Goal: Task Accomplishment & Management: Manage account settings

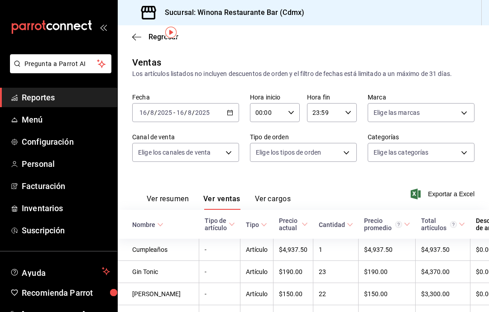
scroll to position [30, 0]
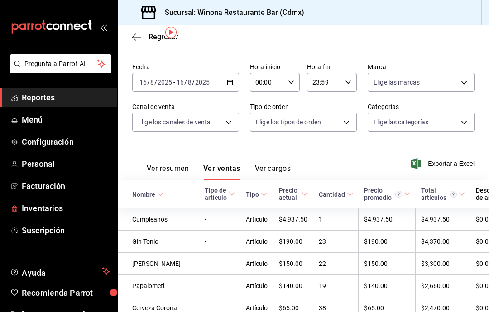
click at [72, 214] on span "Inventarios" at bounding box center [66, 208] width 88 height 12
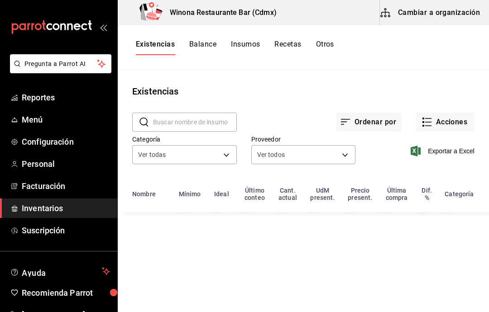
click at [466, 122] on button "Acciones" at bounding box center [445, 122] width 58 height 19
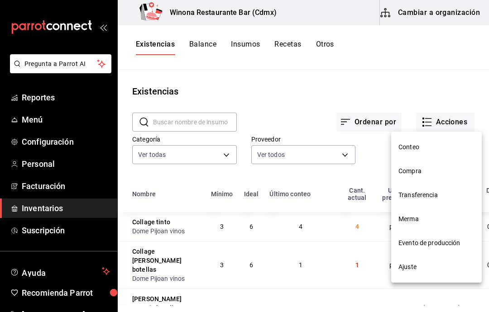
click at [436, 177] on li "Compra" at bounding box center [436, 171] width 91 height 24
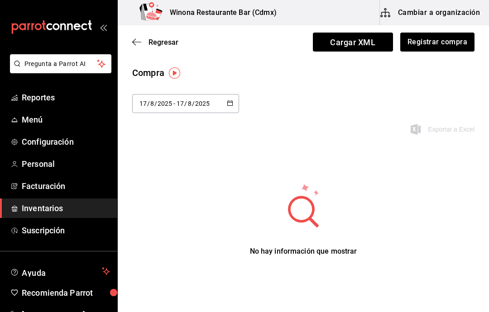
click at [229, 104] on icon "button" at bounding box center [230, 103] width 6 height 6
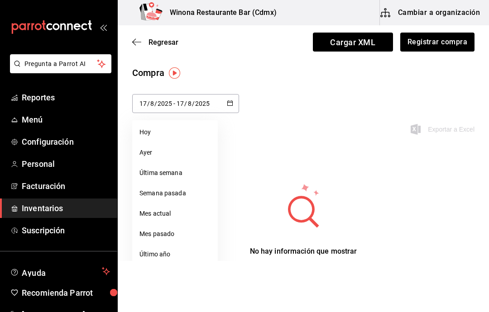
click at [197, 277] on li "Rango de fechas" at bounding box center [175, 275] width 86 height 20
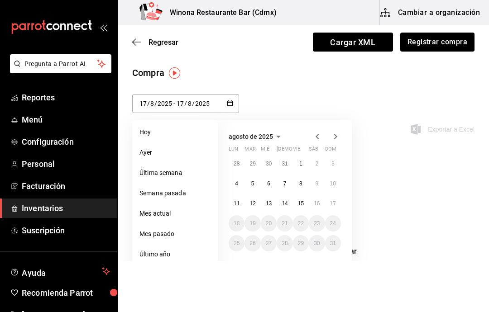
click at [336, 206] on button "17" at bounding box center [333, 204] width 16 height 16
click at [302, 205] on abbr "15" at bounding box center [301, 204] width 6 height 6
type input "[DATE]"
type input "15"
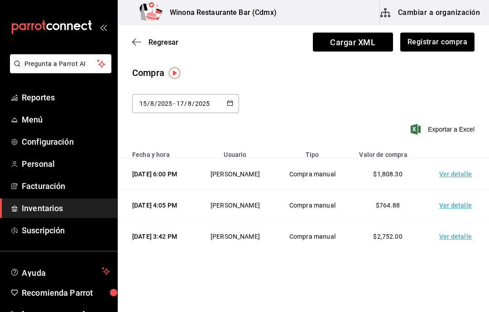
click at [465, 172] on td "Ver detalle" at bounding box center [457, 174] width 63 height 31
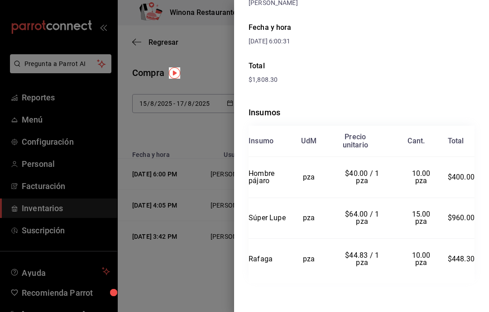
scroll to position [107, 0]
click at [215, 144] on div at bounding box center [244, 156] width 489 height 312
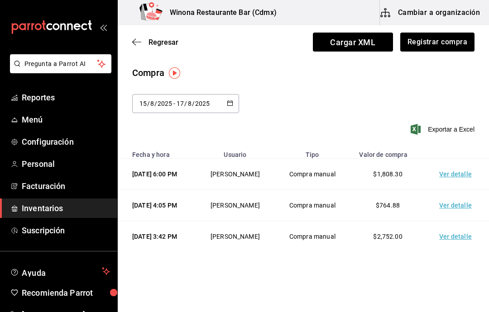
click at [61, 210] on span "Inventarios" at bounding box center [66, 208] width 88 height 12
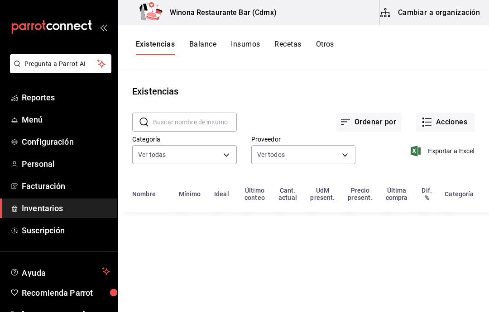
click at [455, 120] on button "Acciones" at bounding box center [445, 122] width 58 height 19
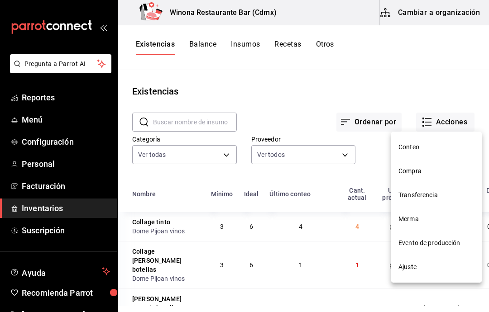
click at [444, 175] on span "Compra" at bounding box center [436, 172] width 76 height 10
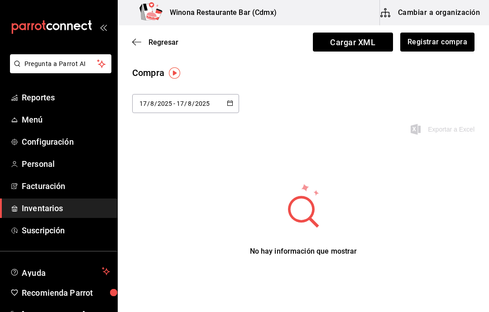
click at [231, 104] on icon "button" at bounding box center [230, 103] width 6 height 6
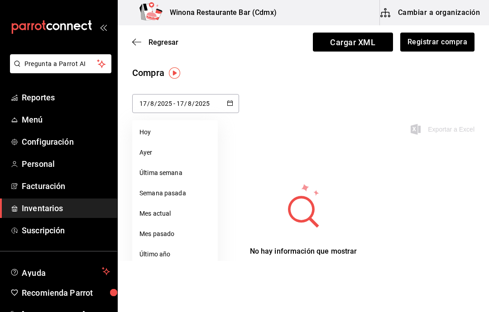
click at [195, 270] on li "Rango de fechas" at bounding box center [175, 275] width 86 height 20
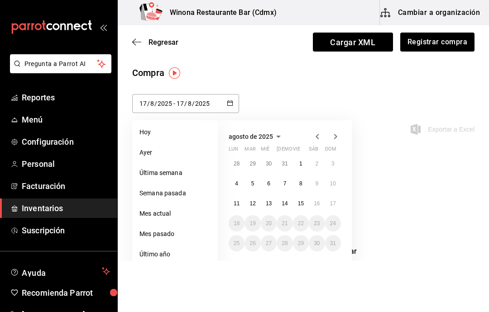
click at [289, 206] on button "14" at bounding box center [285, 204] width 16 height 16
click at [330, 209] on button "17" at bounding box center [333, 204] width 16 height 16
type input "[DATE]"
type input "14"
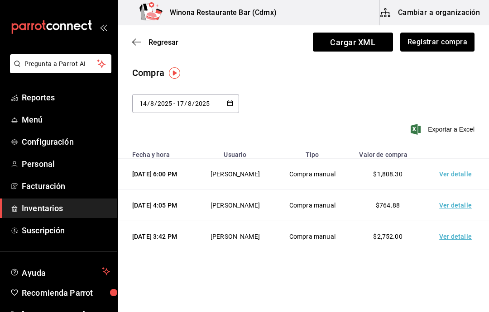
click at [49, 211] on span "Inventarios" at bounding box center [66, 208] width 88 height 12
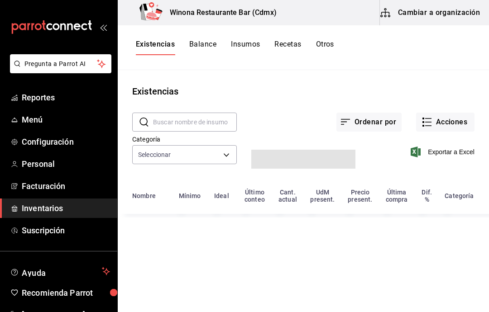
type input "d5d5ccbf-6c83-445a-b1af-aa1f5d79509c,28f566fe-af2c-447c-bc80-996e0bbe8d6b,895f2…"
click at [57, 191] on span "Facturación" at bounding box center [66, 186] width 88 height 12
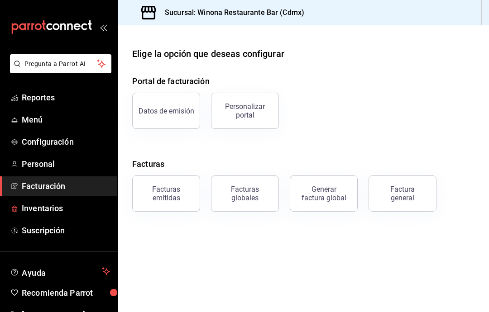
click at [46, 209] on span "Inventarios" at bounding box center [66, 208] width 88 height 12
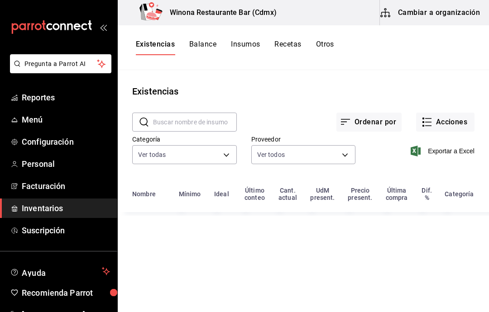
click at [451, 129] on button "Acciones" at bounding box center [445, 122] width 58 height 19
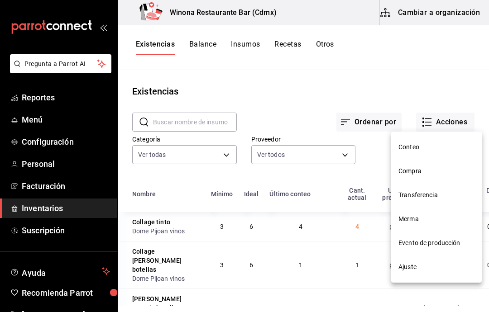
click at [424, 267] on span "Ajuste" at bounding box center [436, 268] width 76 height 10
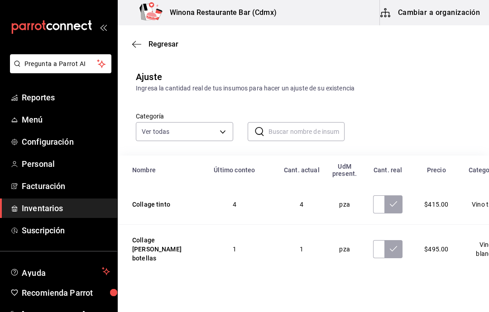
click at [327, 134] on input "text" at bounding box center [307, 132] width 77 height 18
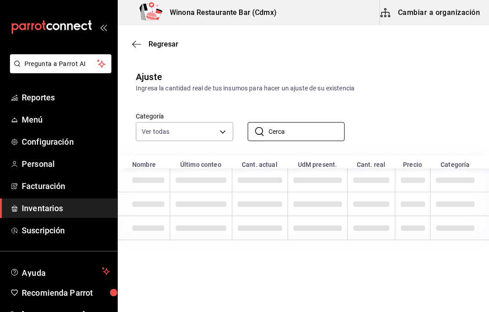
click at [321, 136] on input "Cerca" at bounding box center [307, 132] width 77 height 18
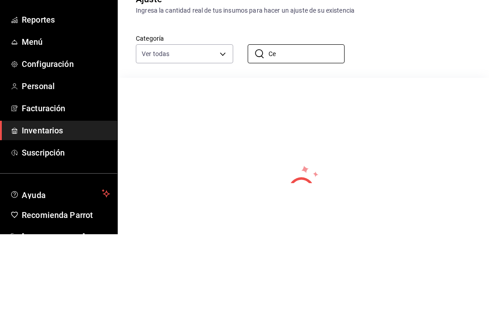
type input "C"
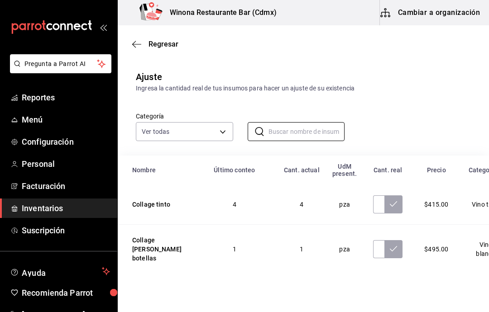
click at [224, 135] on body "Pregunta a Parrot AI Reportes Menú Configuración Personal Facturación Inventari…" at bounding box center [244, 130] width 489 height 261
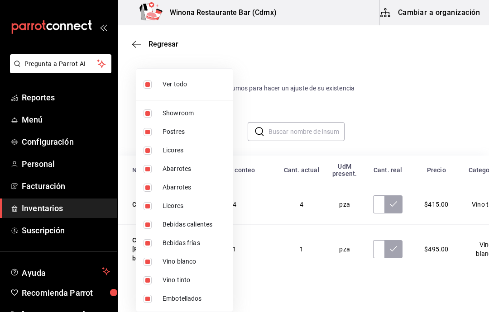
click at [332, 74] on div at bounding box center [244, 156] width 489 height 312
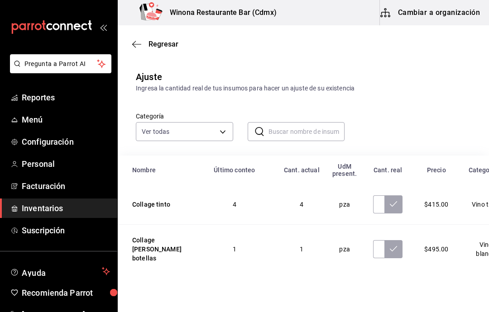
click at [140, 44] on icon "button" at bounding box center [136, 44] width 9 height 0
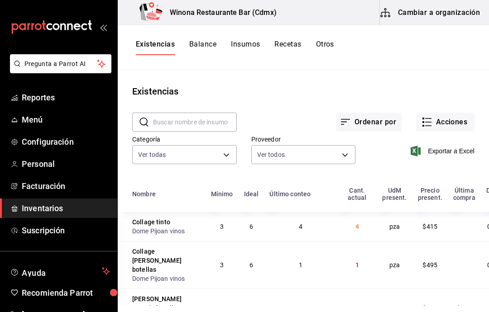
click at [457, 124] on button "Acciones" at bounding box center [445, 122] width 58 height 19
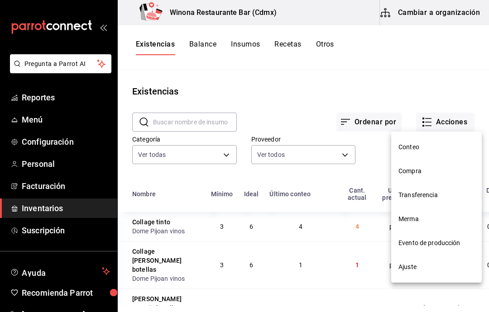
click at [432, 172] on span "Compra" at bounding box center [436, 172] width 76 height 10
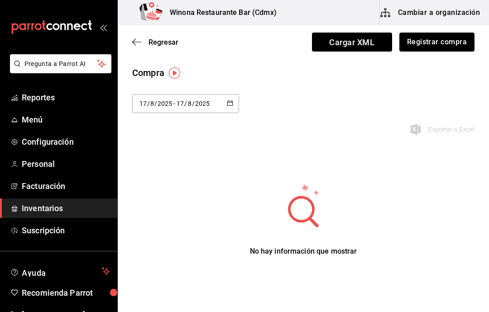
click at [449, 46] on button "Registrar compra" at bounding box center [436, 42] width 75 height 19
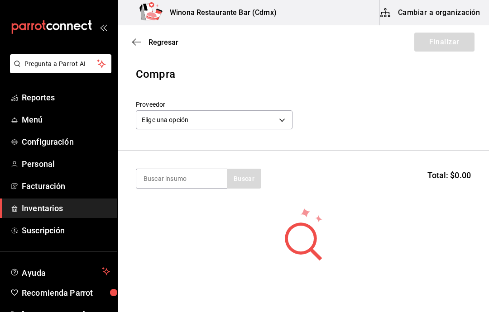
click at [273, 111] on body "Pregunta a Parrot AI Reportes Menú Configuración Personal Facturación Inventari…" at bounding box center [244, 130] width 489 height 261
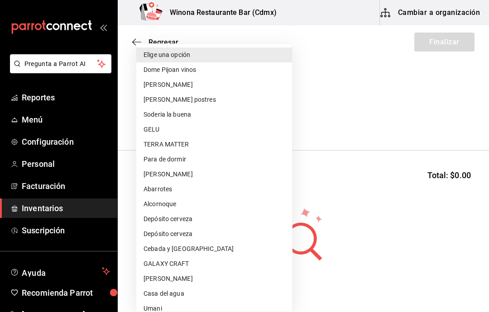
click at [231, 219] on li "Depósito cerveza" at bounding box center [214, 219] width 156 height 15
type input "50aa6973-3ba0-4c49-9df3-dedc323e89c8"
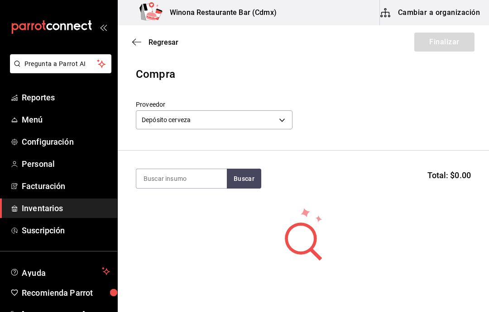
click at [197, 178] on input at bounding box center [181, 178] width 91 height 19
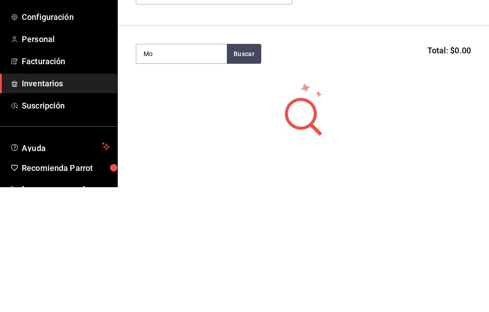
type input "M"
type input "victoria"
click at [200, 211] on div "Botella - Depósito cerveza" at bounding box center [180, 216] width 73 height 10
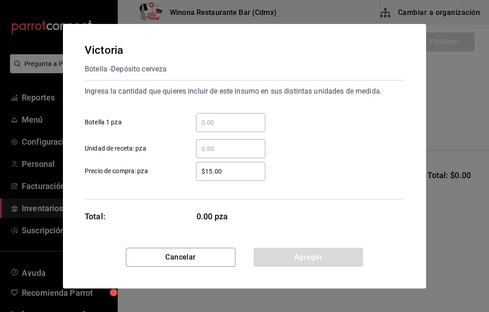
click at [258, 124] on input "​ Botella 1 pza" at bounding box center [230, 122] width 69 height 11
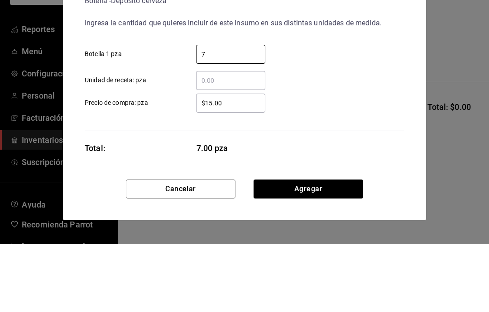
type input "72"
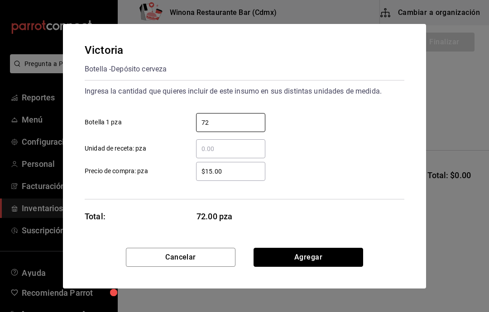
click at [332, 259] on button "Agregar" at bounding box center [309, 257] width 110 height 19
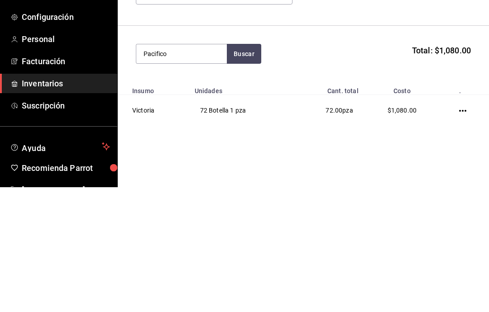
type input "Pacifico"
click at [172, 211] on div "Botella - Depósito cerveza" at bounding box center [180, 216] width 73 height 10
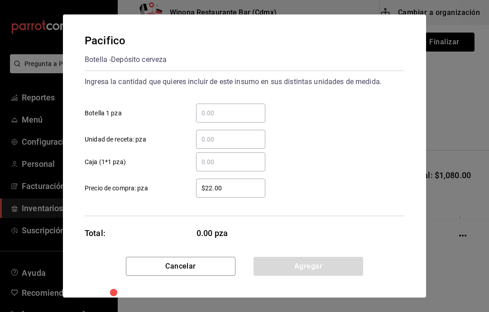
click at [256, 114] on input "​ Botella 1 pza" at bounding box center [230, 113] width 69 height 11
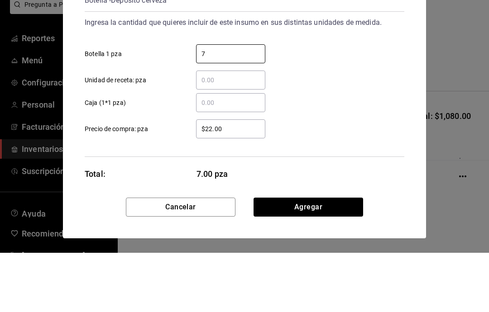
type input "72"
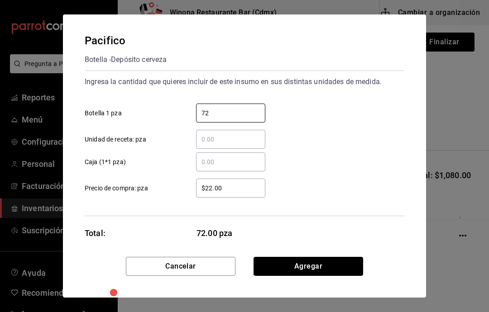
click at [341, 269] on button "Agregar" at bounding box center [309, 266] width 110 height 19
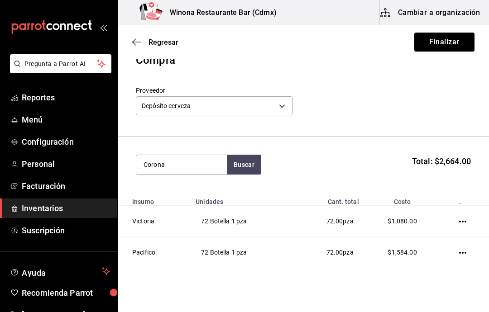
scroll to position [14, 0]
click at [247, 173] on button "Buscar" at bounding box center [244, 165] width 34 height 20
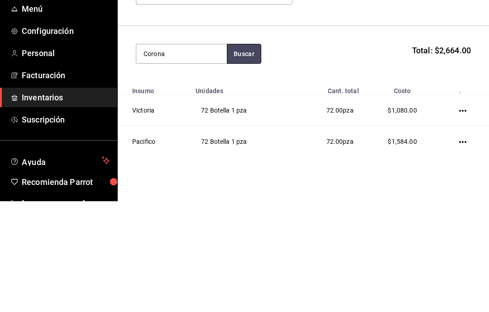
click at [239, 155] on button "Buscar" at bounding box center [244, 165] width 34 height 20
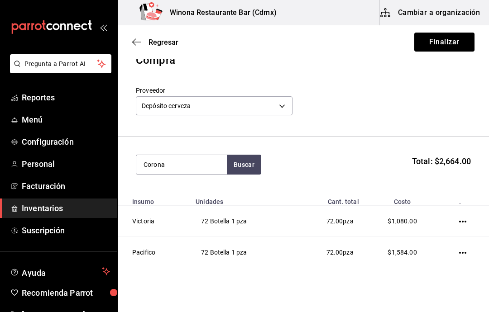
click at [194, 166] on input "Corona" at bounding box center [181, 164] width 91 height 19
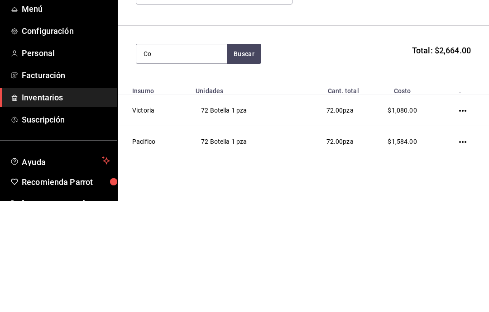
type input "C"
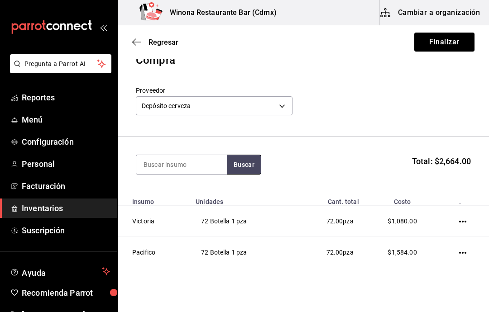
click at [255, 167] on button "Buscar" at bounding box center [244, 165] width 34 height 20
click at [461, 38] on button "Finalizar" at bounding box center [444, 42] width 60 height 19
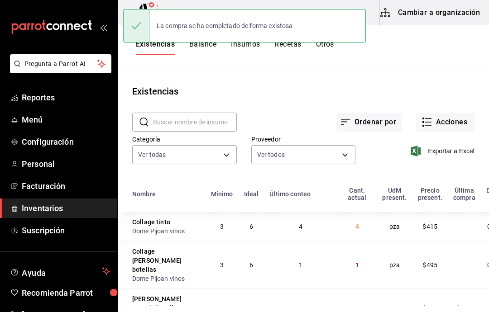
click at [452, 122] on button "Acciones" at bounding box center [445, 122] width 58 height 19
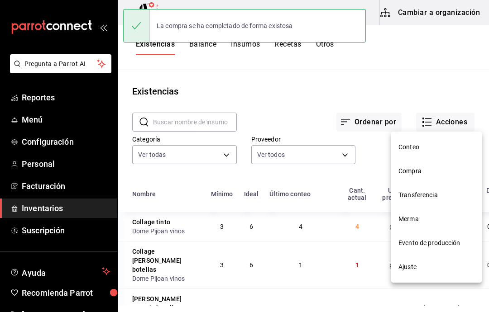
click at [446, 171] on span "Compra" at bounding box center [436, 172] width 76 height 10
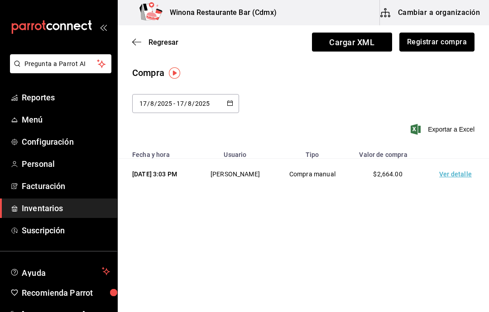
click at [454, 41] on button "Registrar compra" at bounding box center [436, 42] width 75 height 19
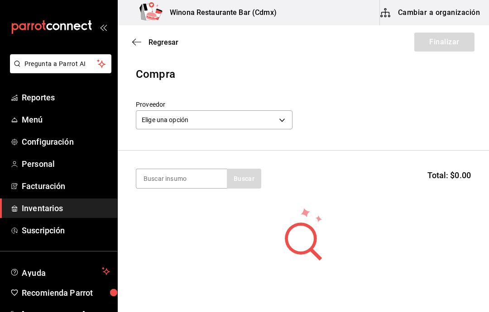
click at [269, 123] on body "Pregunta a Parrot AI Reportes Menú Configuración Personal Facturación Inventari…" at bounding box center [244, 130] width 489 height 261
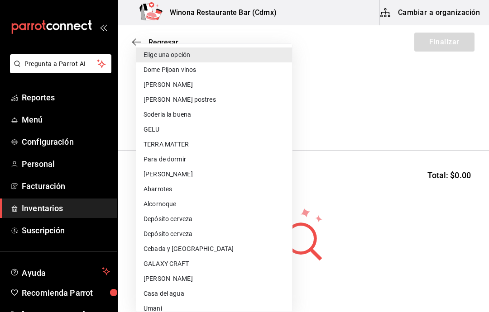
click at [211, 209] on li "Alcornoque" at bounding box center [214, 204] width 156 height 15
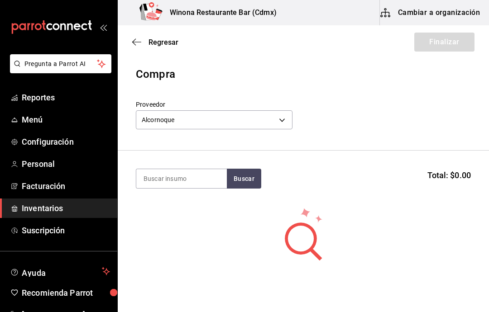
click at [278, 122] on body "Pregunta a Parrot AI Reportes Menú Configuración Personal Facturación Inventari…" at bounding box center [244, 130] width 489 height 261
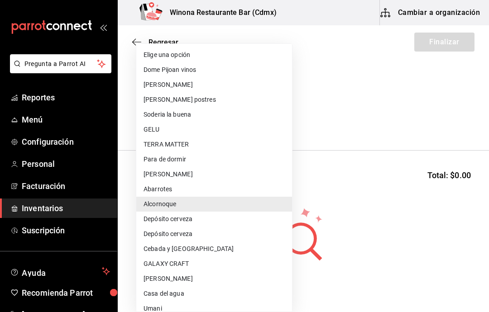
click at [217, 235] on li "Depósito cerveza" at bounding box center [214, 234] width 156 height 15
type input "fa73db7d-f909-46ee-b2c6-87535a0a0b5b"
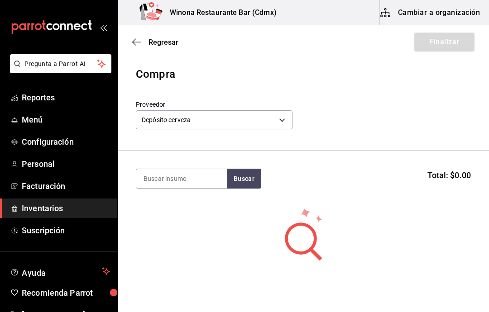
click at [189, 180] on input at bounding box center [181, 178] width 91 height 19
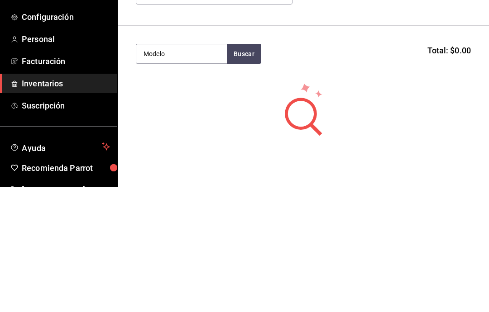
type input "Modelo"
click at [192, 211] on div "Botella - Depósito cerveza" at bounding box center [180, 216] width 73 height 10
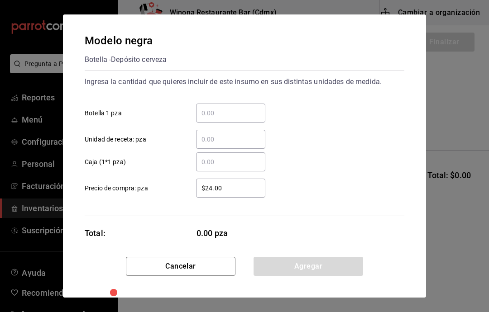
click at [255, 112] on input "​ Botella 1 pza" at bounding box center [230, 113] width 69 height 11
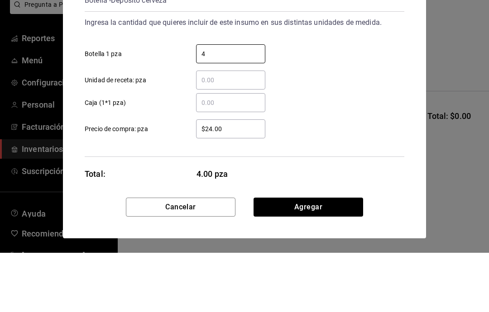
type input "48"
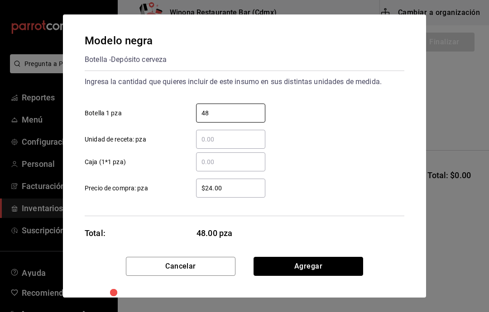
click at [333, 269] on button "Agregar" at bounding box center [309, 266] width 110 height 19
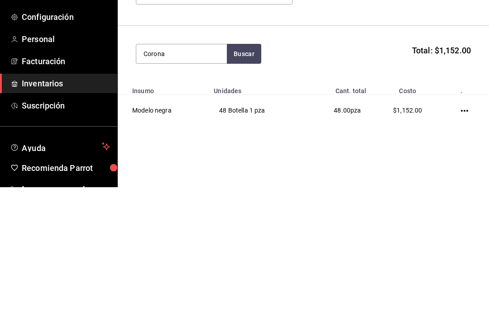
type input "Corona"
click at [206, 211] on div "Botella - Depósito cerveza" at bounding box center [180, 216] width 73 height 10
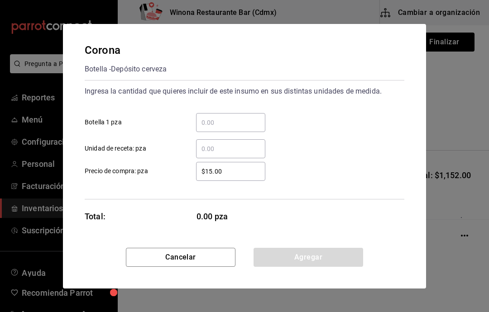
click at [238, 118] on input "​ Botella 1 pza" at bounding box center [230, 122] width 69 height 11
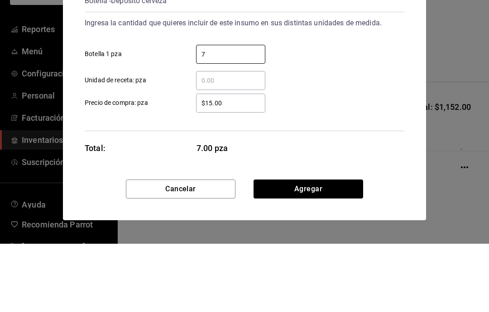
type input "72"
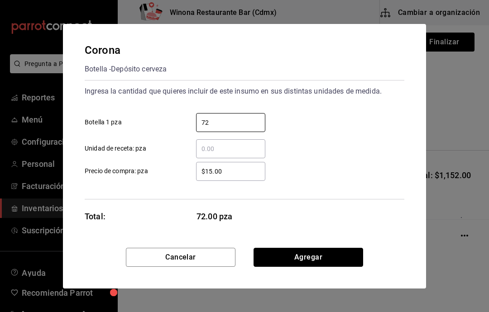
click at [333, 266] on button "Agregar" at bounding box center [309, 257] width 110 height 19
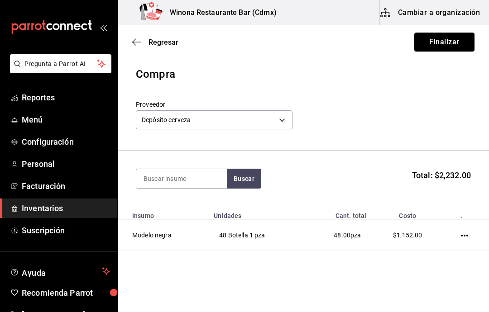
click at [461, 36] on button "Finalizar" at bounding box center [444, 42] width 60 height 19
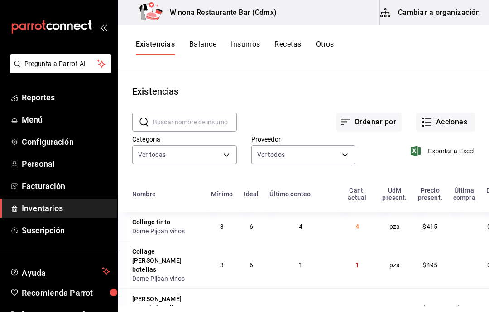
click at [453, 187] on div "Última compra" at bounding box center [464, 194] width 22 height 14
click at [455, 130] on button "Acciones" at bounding box center [445, 122] width 58 height 19
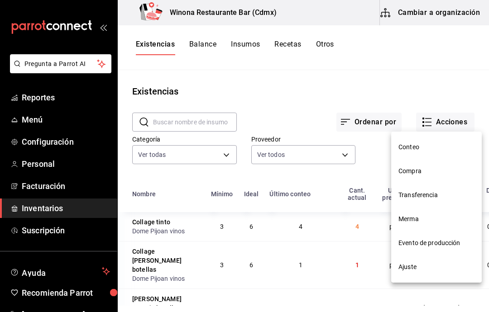
click at [459, 120] on div at bounding box center [244, 156] width 489 height 312
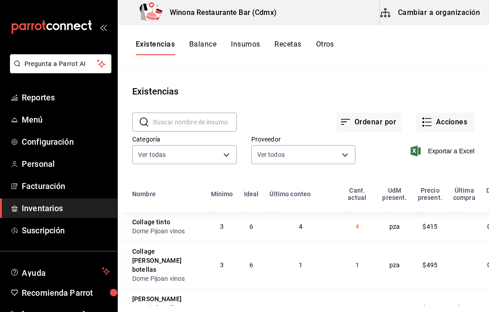
click at [460, 129] on button "Acciones" at bounding box center [445, 122] width 58 height 19
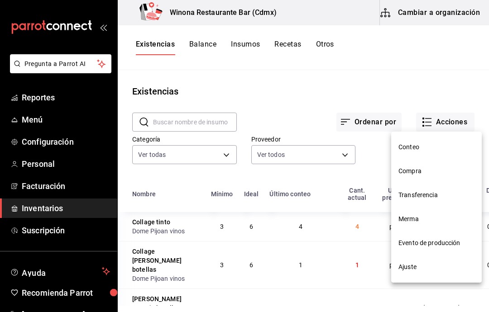
click at [449, 266] on span "Ajuste" at bounding box center [436, 268] width 76 height 10
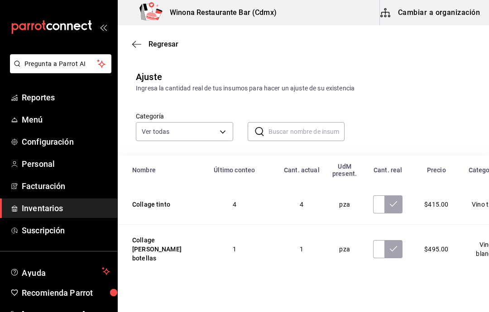
click at [313, 139] on input "text" at bounding box center [307, 132] width 77 height 18
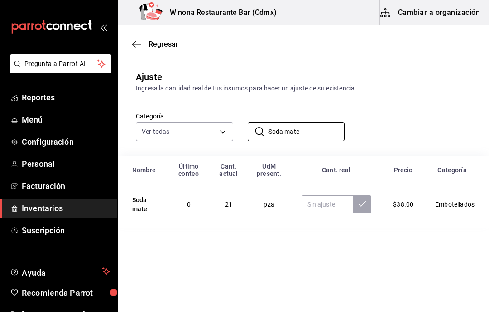
click at [333, 136] on input "Soda mate" at bounding box center [307, 132] width 77 height 18
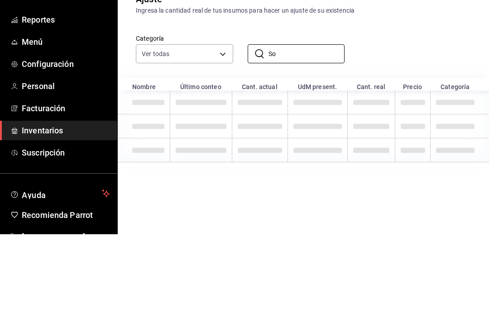
type input "S"
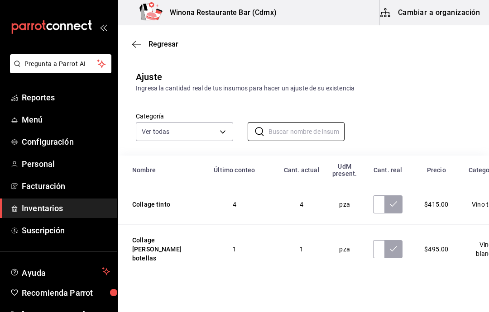
click at [321, 126] on input "text" at bounding box center [307, 132] width 77 height 18
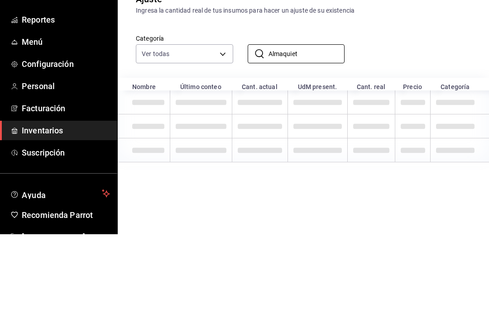
type input "Almaquieta"
